Goal: Task Accomplishment & Management: Manage account settings

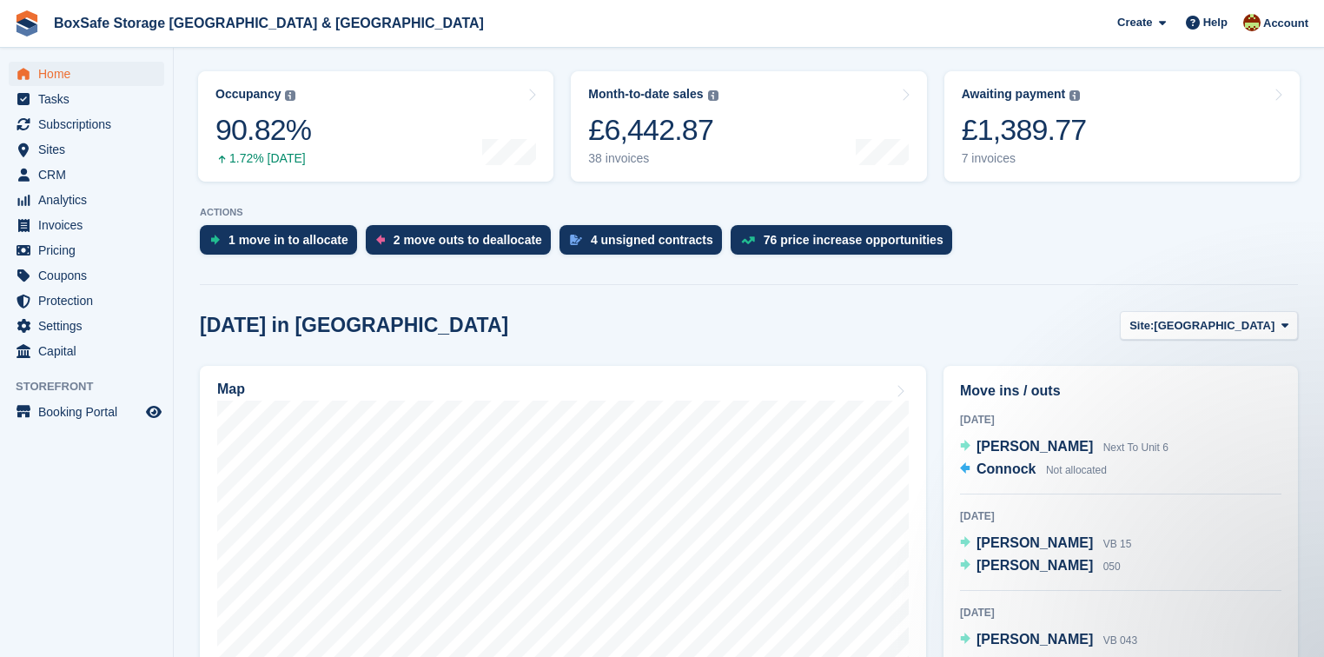
scroll to position [209, 0]
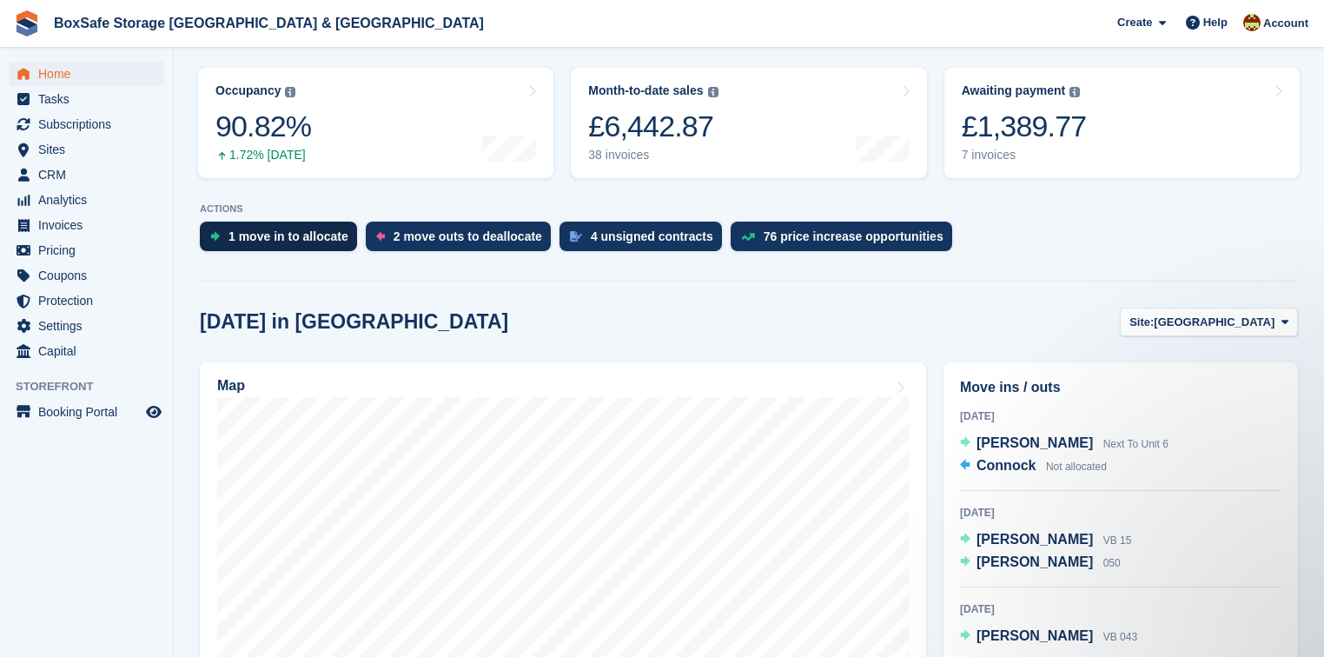
click at [269, 242] on div "1 move in to allocate" at bounding box center [288, 236] width 120 height 14
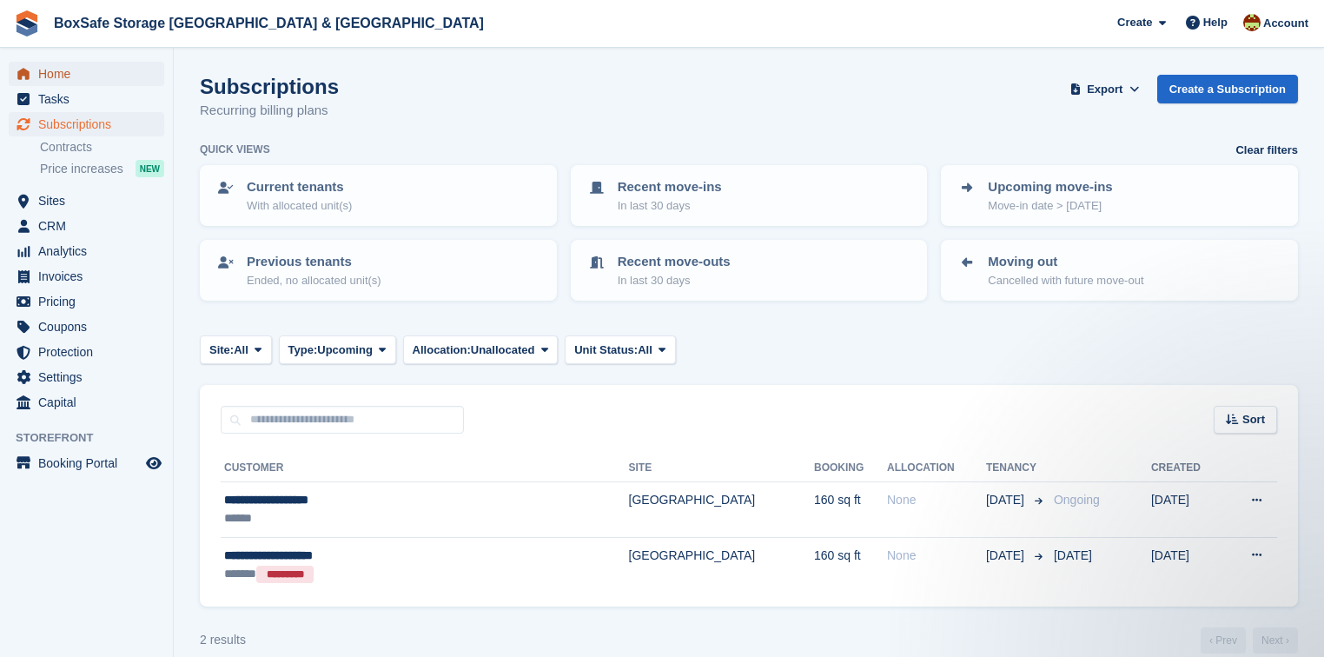
click at [62, 75] on span "Home" at bounding box center [90, 74] width 104 height 24
